Goal: Task Accomplishment & Management: Manage account settings

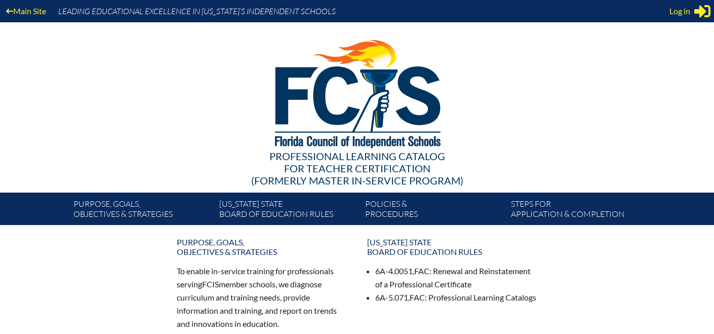
click at [693, 15] on div "Log in Close Sign in or register" at bounding box center [690, 11] width 41 height 16
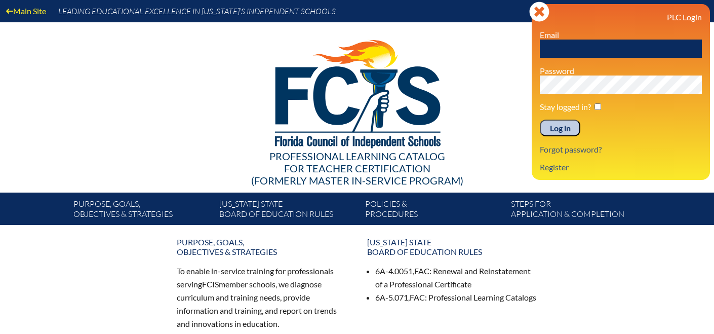
click at [575, 46] on input "text" at bounding box center [621, 49] width 162 height 18
type input "[EMAIL_ADDRESS][DOMAIN_NAME]"
click at [555, 131] on input "Log in" at bounding box center [560, 128] width 41 height 17
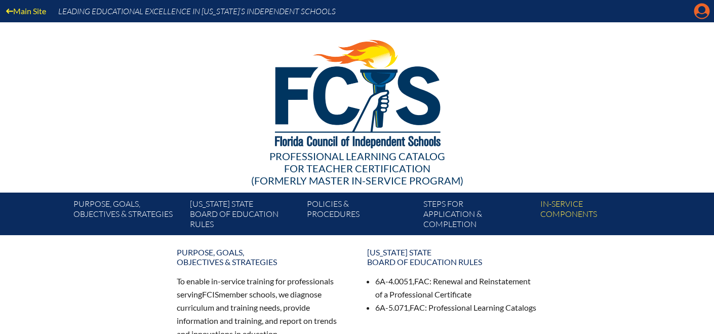
click at [703, 11] on icon "Manage account" at bounding box center [702, 11] width 16 height 16
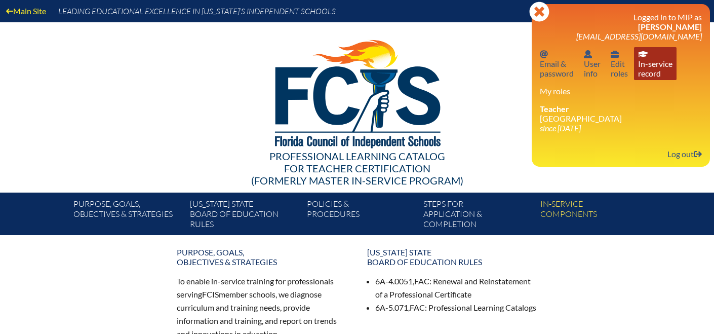
click at [658, 66] on link "In-service record In-service record" at bounding box center [655, 63] width 43 height 33
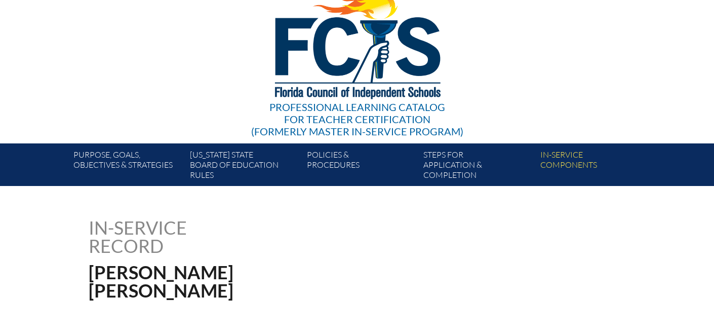
scroll to position [47, 0]
